Goal: Communication & Community: Answer question/provide support

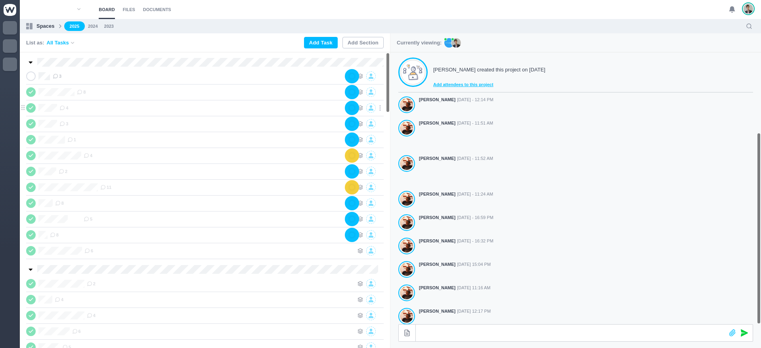
scroll to position [140, 0]
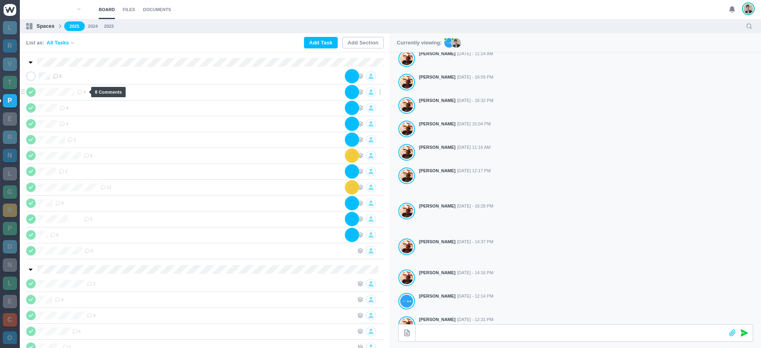
click at [80, 93] on icon at bounding box center [80, 92] width 6 height 6
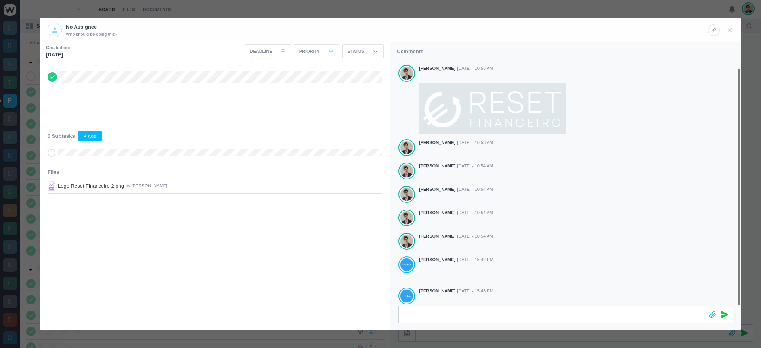
scroll to position [7, 0]
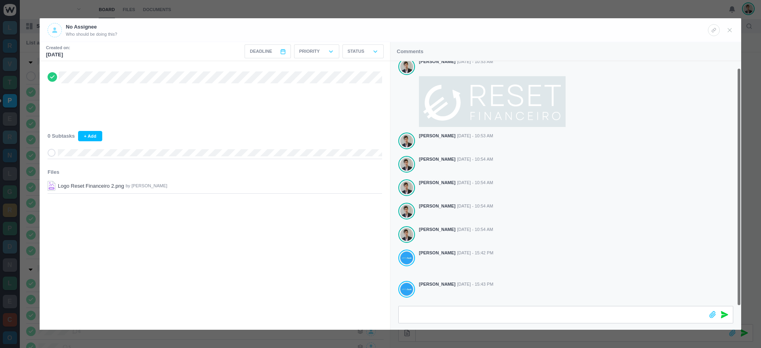
click at [53, 78] on icon at bounding box center [52, 77] width 6 height 6
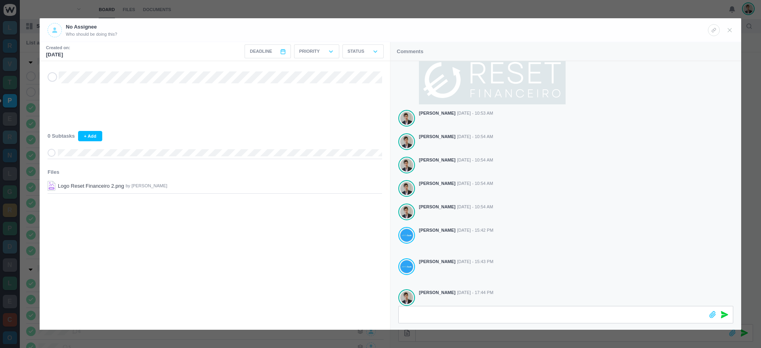
click at [372, 13] on div at bounding box center [380, 174] width 761 height 348
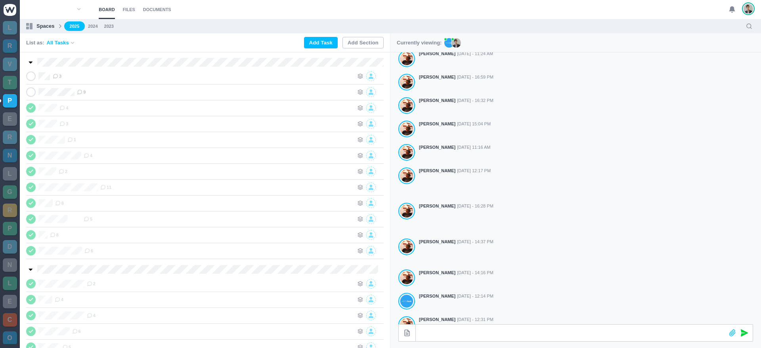
scroll to position [22, 0]
click at [82, 90] on icon at bounding box center [80, 92] width 6 height 6
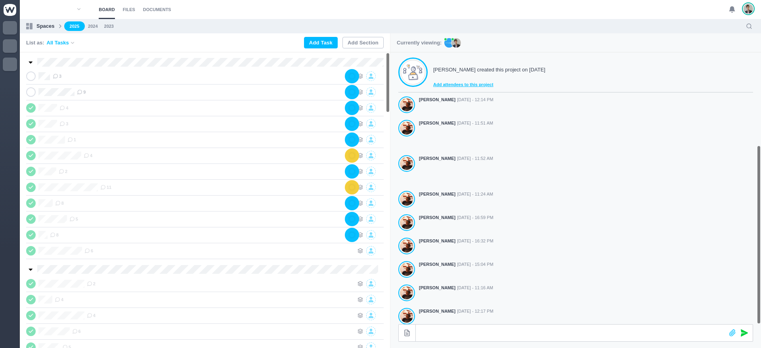
scroll to position [140, 0]
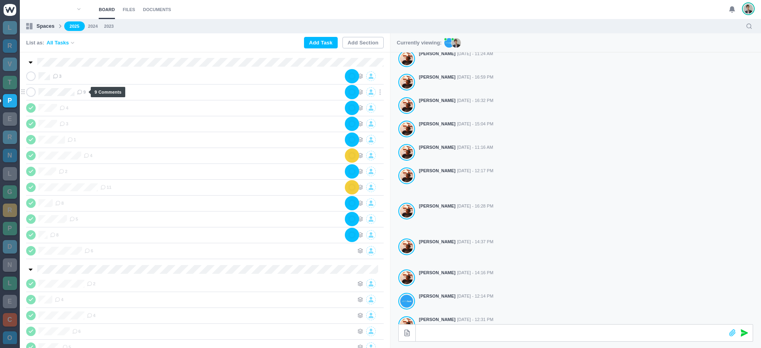
click at [82, 92] on icon at bounding box center [80, 92] width 6 height 6
click at [57, 75] on span "3" at bounding box center [57, 76] width 9 height 6
click at [55, 75] on icon at bounding box center [56, 76] width 6 height 6
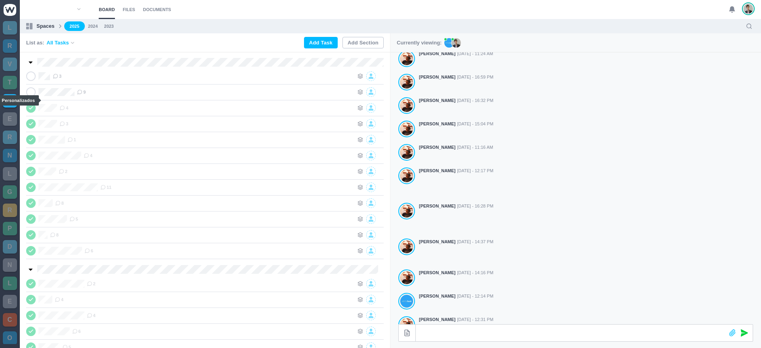
click at [9, 101] on link "P" at bounding box center [10, 100] width 14 height 13
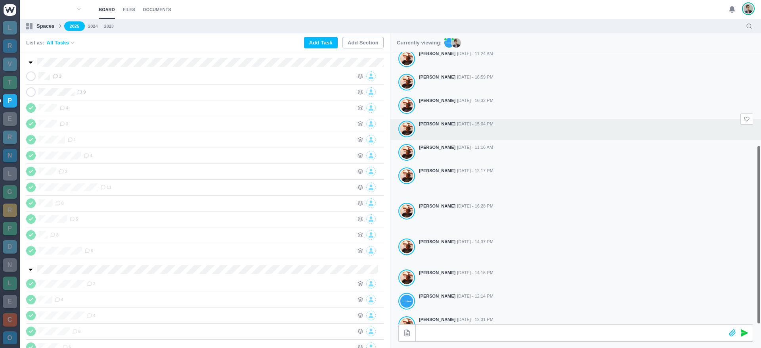
click at [524, 129] on div at bounding box center [586, 133] width 334 height 11
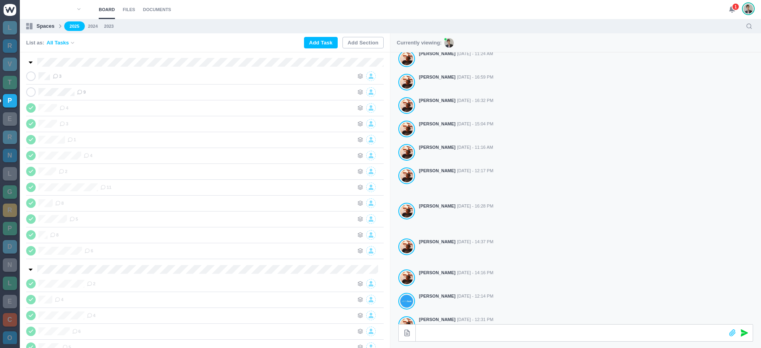
click at [729, 8] on icon at bounding box center [732, 9] width 7 height 7
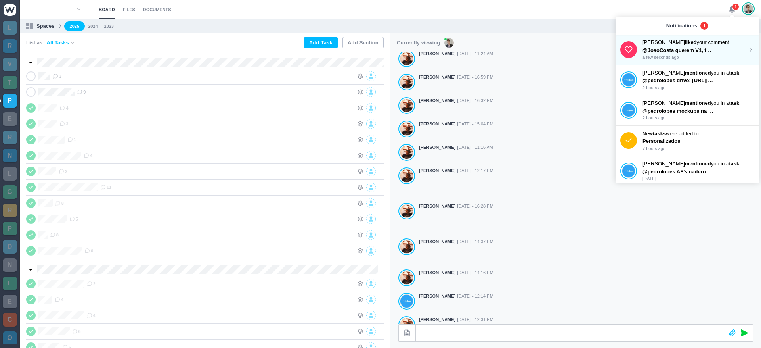
click at [681, 51] on span "@JoaoCosta querem V1, fundo preto, letras brancas. Podes fazer AFs" at bounding box center [728, 50] width 171 height 6
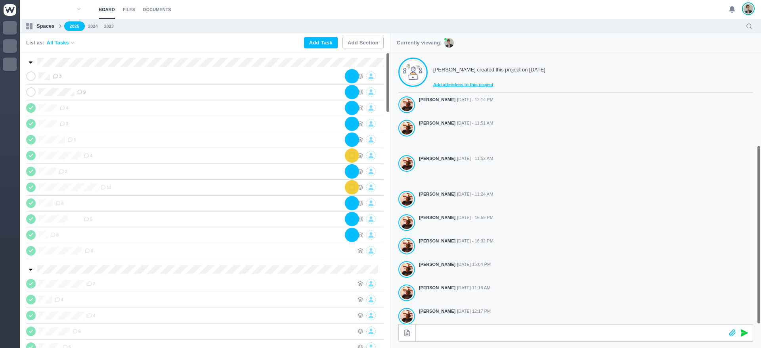
scroll to position [140, 0]
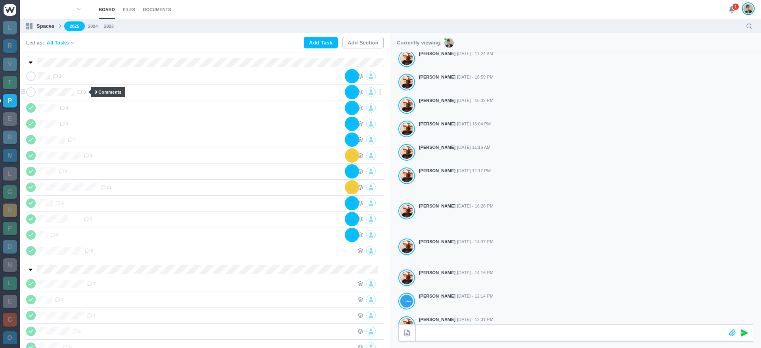
click at [82, 92] on icon at bounding box center [80, 92] width 6 height 6
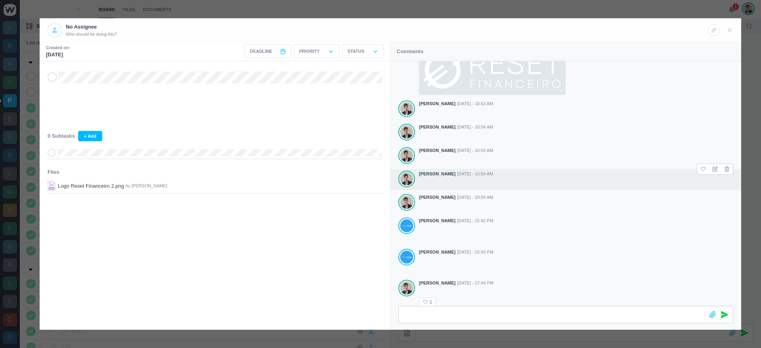
scroll to position [29, 0]
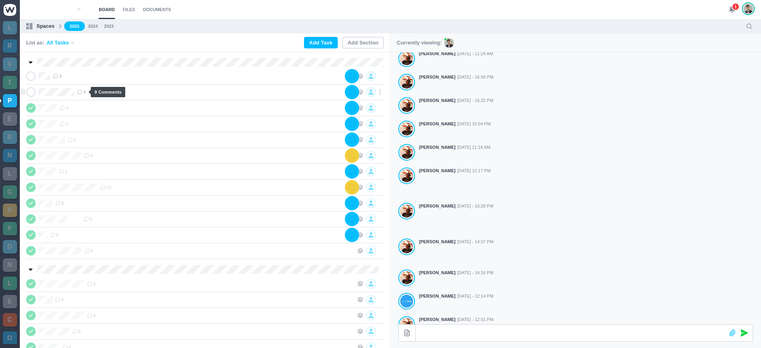
click at [82, 90] on use at bounding box center [80, 92] width 4 height 4
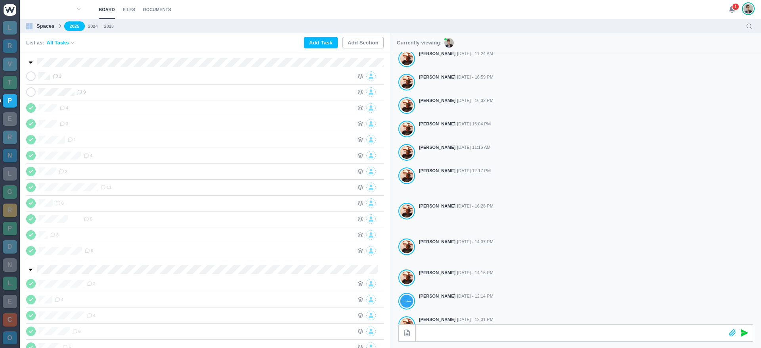
click at [730, 8] on icon at bounding box center [732, 9] width 7 height 7
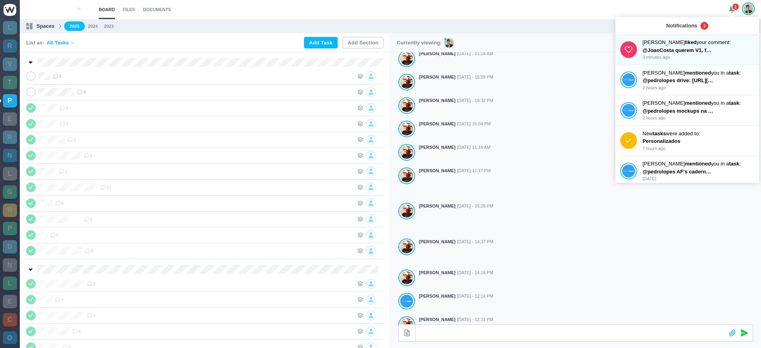
drag, startPoint x: 733, startPoint y: 8, endPoint x: 722, endPoint y: 10, distance: 11.7
click at [733, 8] on span "1" at bounding box center [736, 7] width 8 height 8
